Goal: Browse casually

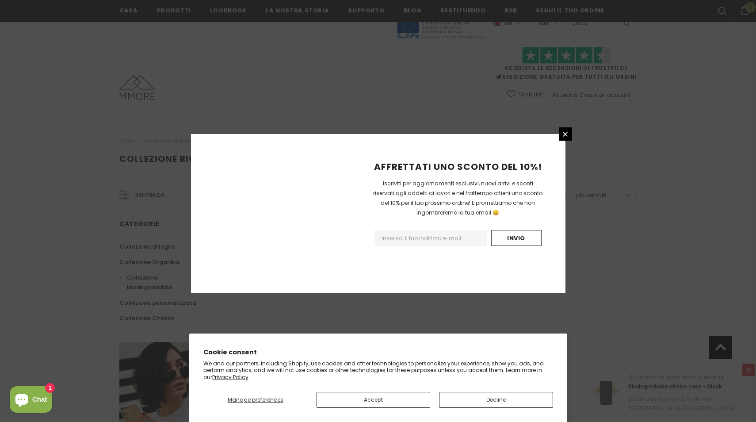
scroll to position [484, 0]
